Goal: Information Seeking & Learning: Learn about a topic

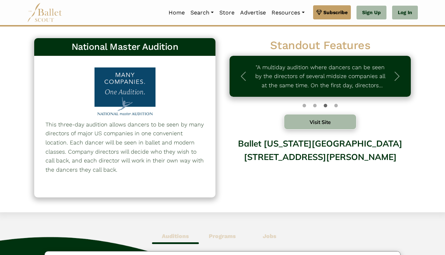
click at [323, 128] on button "Visit Site" at bounding box center [320, 122] width 73 height 16
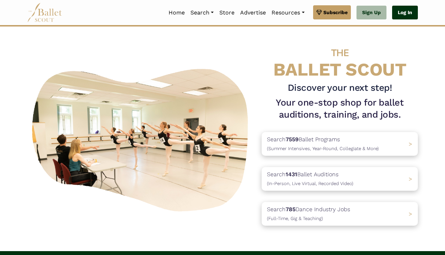
click at [408, 12] on link "Log In" at bounding box center [405, 13] width 26 height 14
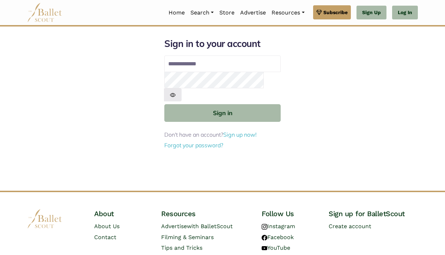
type input "**********"
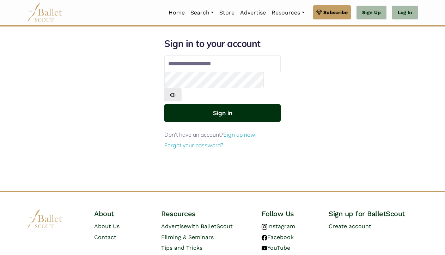
click at [235, 104] on button "Sign in" at bounding box center [222, 112] width 116 height 17
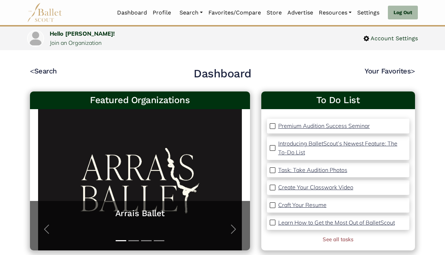
click at [189, 53] on link "Auditions" at bounding box center [211, 58] width 68 height 11
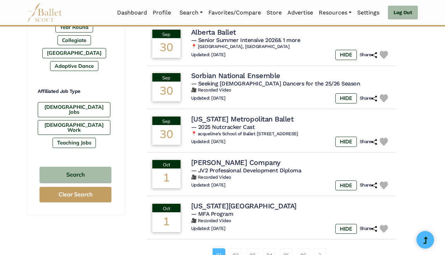
scroll to position [423, 0]
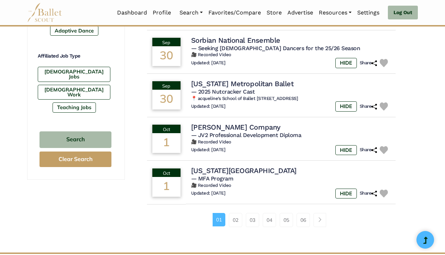
click at [232, 223] on link "02" at bounding box center [235, 220] width 13 height 14
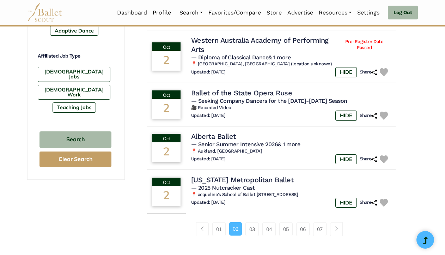
scroll to position [459, 0]
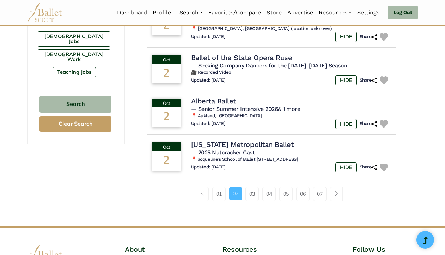
click at [252, 198] on link "03" at bounding box center [251, 194] width 13 height 14
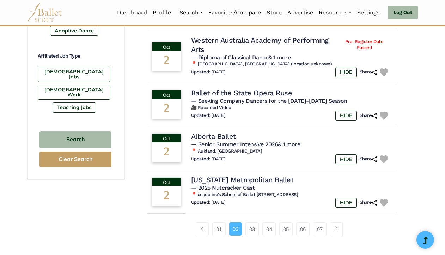
scroll to position [494, 0]
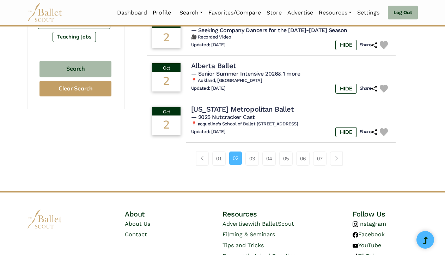
click at [253, 159] on link "03" at bounding box center [251, 158] width 13 height 14
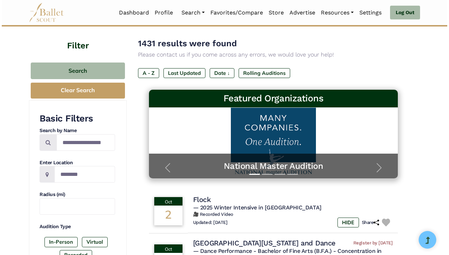
scroll to position [71, 0]
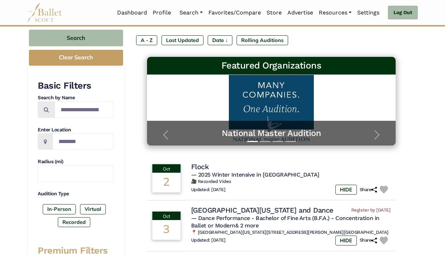
click at [261, 105] on link "National Master Audition A platform for dancers to further their professional c…" at bounding box center [271, 110] width 235 height 56
click at [196, 166] on h4 "Flock" at bounding box center [200, 166] width 18 height 9
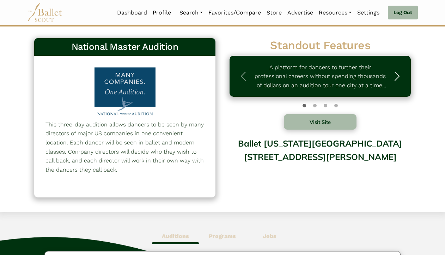
click at [392, 91] on button "Next" at bounding box center [397, 76] width 27 height 41
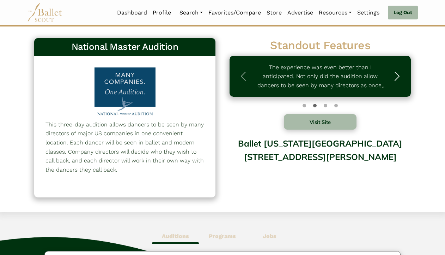
click at [392, 91] on button "Next" at bounding box center [397, 76] width 27 height 41
click at [344, 123] on button "Visit Site" at bounding box center [320, 122] width 73 height 16
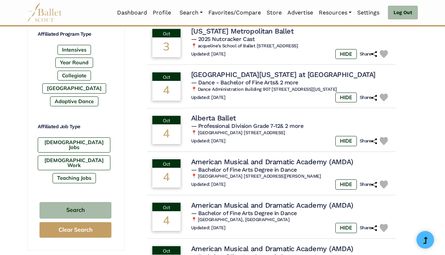
scroll to position [423, 0]
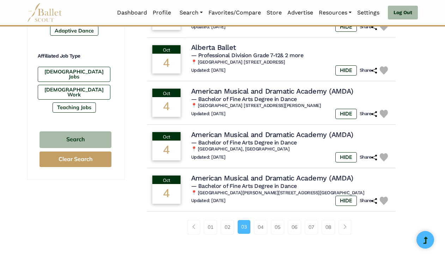
click at [259, 233] on link "04" at bounding box center [260, 227] width 13 height 14
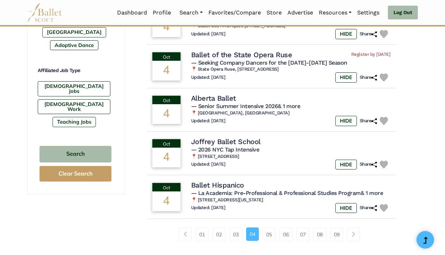
scroll to position [423, 0]
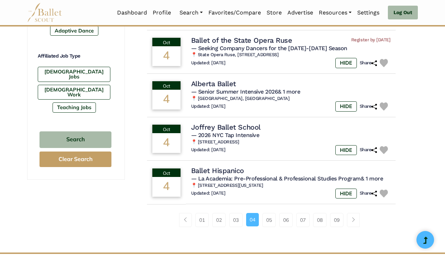
click at [269, 222] on link "05" at bounding box center [268, 220] width 13 height 14
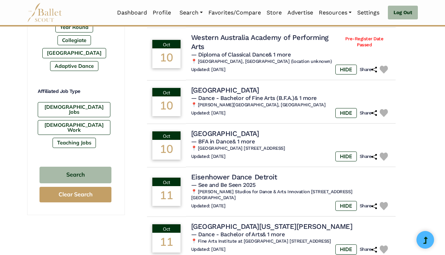
scroll to position [423, 0]
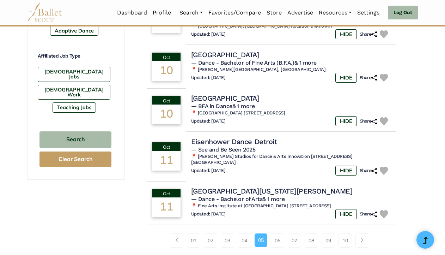
click at [277, 240] on link "06" at bounding box center [277, 240] width 13 height 14
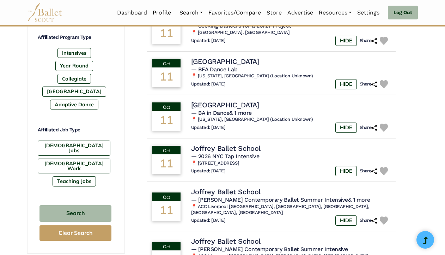
scroll to position [388, 0]
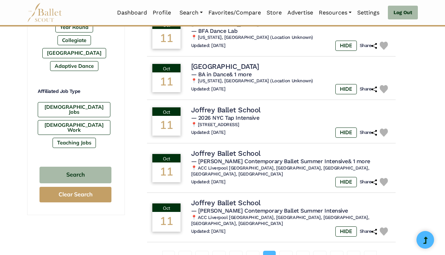
click at [285, 250] on link "07" at bounding box center [285, 257] width 13 height 14
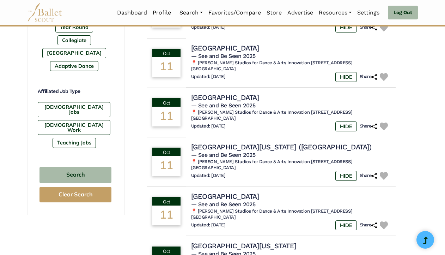
scroll to position [459, 0]
